Goal: Find specific page/section: Find specific page/section

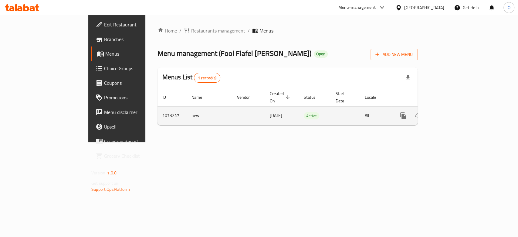
click at [450, 112] on icon "enhanced table" at bounding box center [446, 115] width 7 height 7
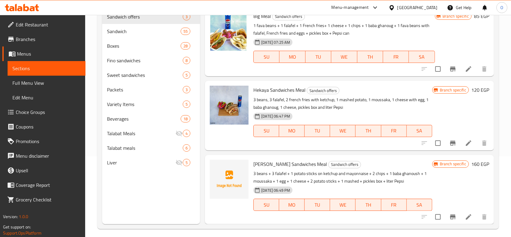
scroll to position [85, 0]
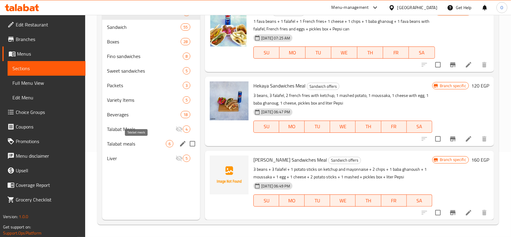
click at [129, 144] on span "Talabat meals" at bounding box center [136, 143] width 59 height 7
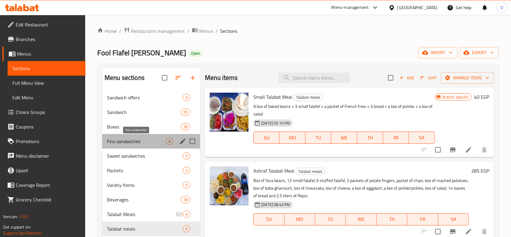
click at [121, 143] on span "Fino sandwiches" at bounding box center [136, 140] width 59 height 7
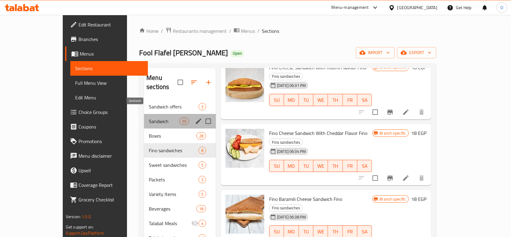
click at [149, 117] on span "Sandwich" at bounding box center [164, 120] width 31 height 7
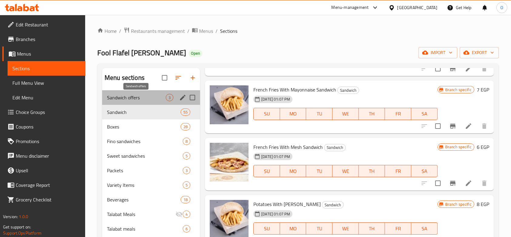
click at [124, 94] on span "Sandwich offers" at bounding box center [136, 97] width 59 height 7
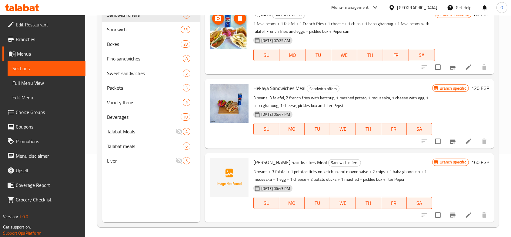
scroll to position [85, 0]
